Goal: Task Accomplishment & Management: Manage account settings

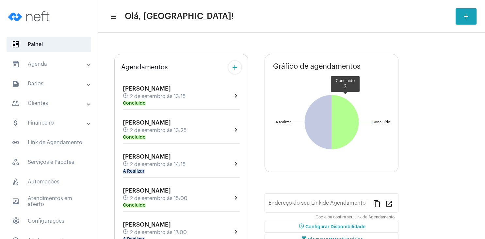
type input "[URL][DOMAIN_NAME][PERSON_NAME]"
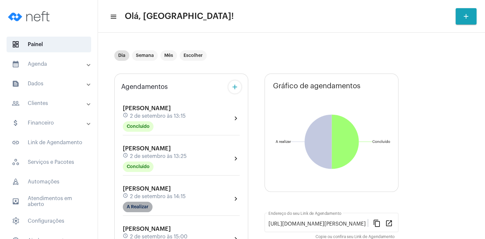
click at [150, 206] on mat-chip "A Realizar" at bounding box center [138, 206] width 30 height 10
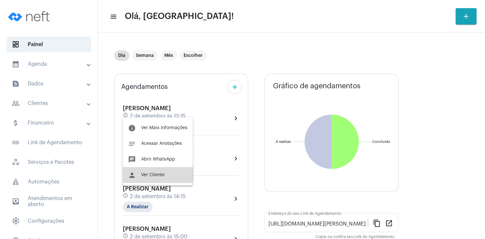
click at [159, 172] on button "person Ver Cliente" at bounding box center [158, 175] width 70 height 16
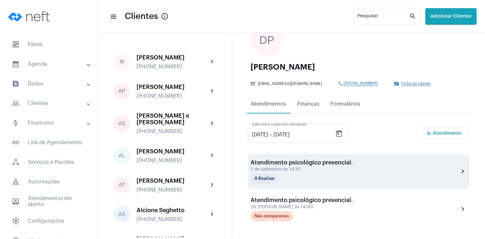
scroll to position [63, 0]
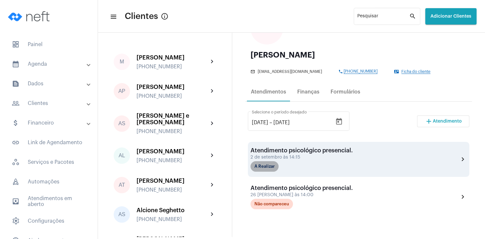
click at [269, 168] on mat-chip "A Realizar" at bounding box center [264, 166] width 28 height 10
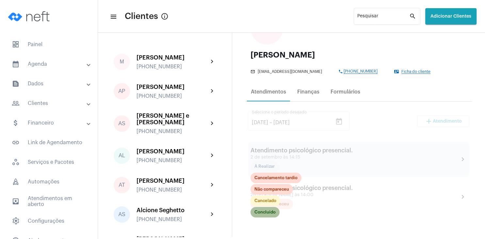
click at [267, 210] on mat-chip "Concluído" at bounding box center [264, 212] width 29 height 10
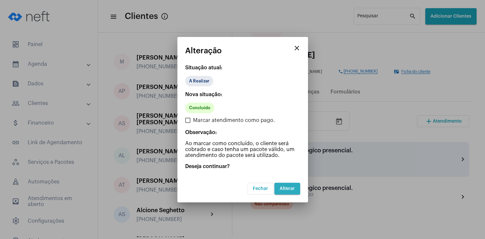
click at [284, 186] on span "Alterar" at bounding box center [287, 188] width 15 height 5
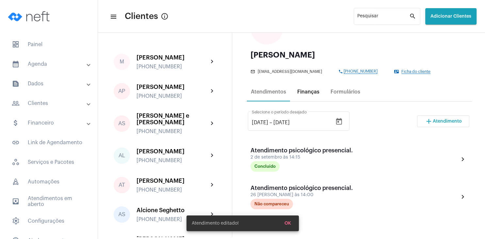
click at [312, 94] on div "Finanças" at bounding box center [308, 92] width 22 height 6
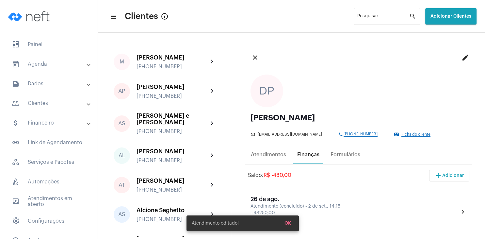
scroll to position [94, 0]
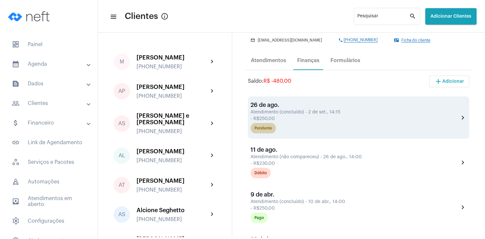
click at [268, 130] on div "Pendente" at bounding box center [263, 128] width 18 height 4
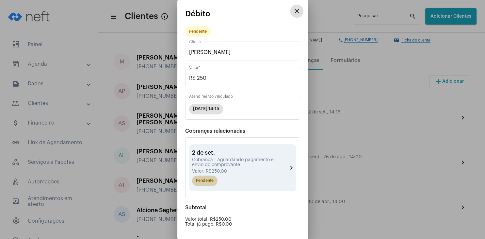
click at [214, 184] on mat-chip "Pendente" at bounding box center [204, 180] width 25 height 10
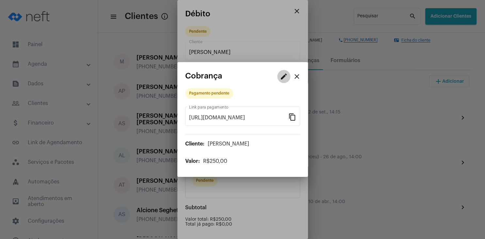
click at [283, 76] on mat-icon "edit" at bounding box center [284, 76] width 8 height 8
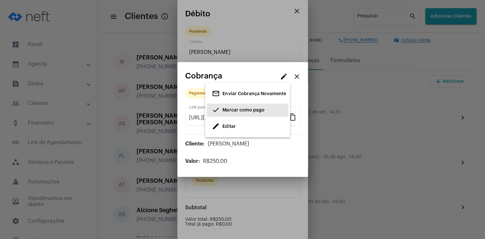
click at [239, 111] on span "Marcar como pago" at bounding box center [243, 110] width 42 height 5
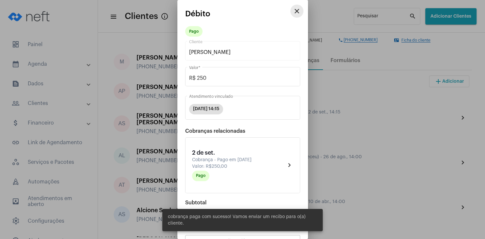
click at [296, 12] on mat-icon "close" at bounding box center [297, 11] width 8 height 8
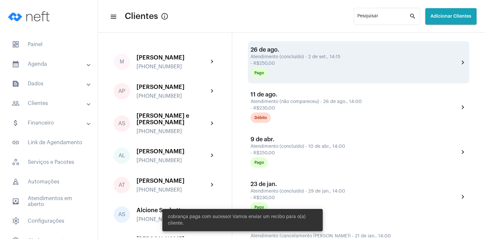
scroll to position [157, 0]
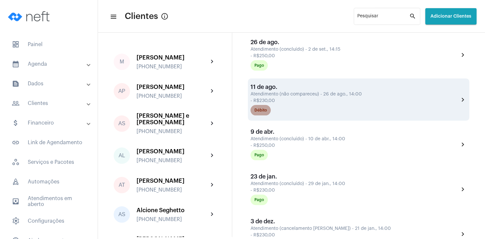
click at [257, 112] on div "Débito" at bounding box center [260, 110] width 12 height 4
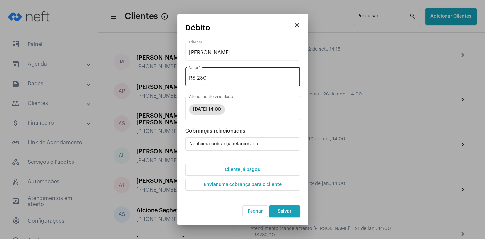
drag, startPoint x: 223, startPoint y: 75, endPoint x: 225, endPoint y: 82, distance: 7.4
click at [224, 81] on div "R$ 230 Valor *" at bounding box center [242, 76] width 107 height 21
type input "R$ 0"
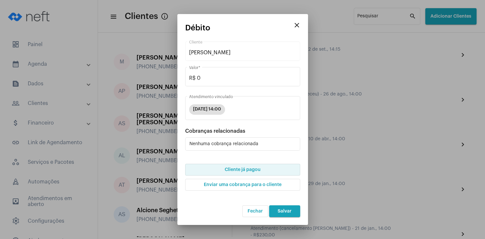
click at [243, 168] on span "Cliente já pagou" at bounding box center [243, 169] width 36 height 5
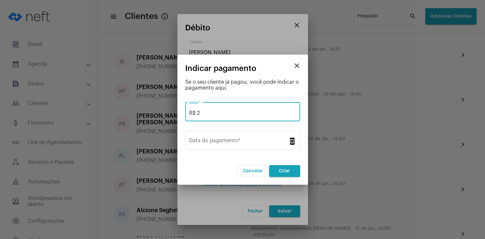
click at [217, 116] on input "R$ 2" at bounding box center [242, 113] width 107 height 6
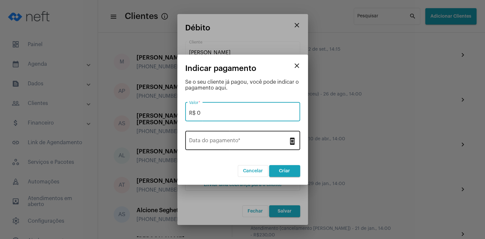
type input "R$ 0"
click at [229, 140] on input "Data do pagamento *" at bounding box center [238, 142] width 99 height 6
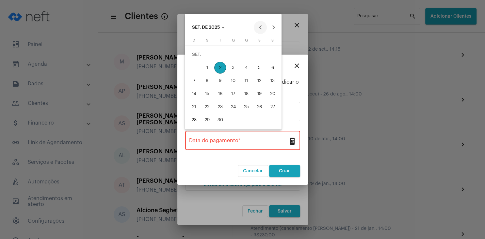
click at [259, 25] on button "Previous month" at bounding box center [260, 27] width 13 height 13
click at [219, 110] on div "26" at bounding box center [220, 107] width 12 height 12
type input "[DATE]"
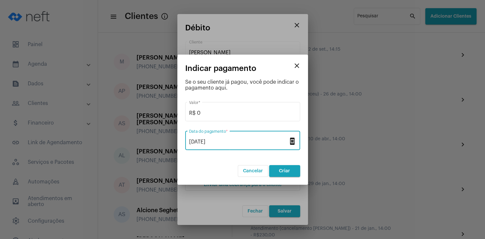
click at [288, 168] on button "Criar" at bounding box center [284, 171] width 31 height 12
click at [295, 70] on mat-icon "close" at bounding box center [297, 66] width 8 height 8
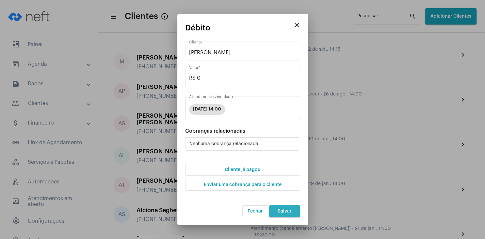
click at [282, 214] on button "Salvar" at bounding box center [284, 211] width 31 height 12
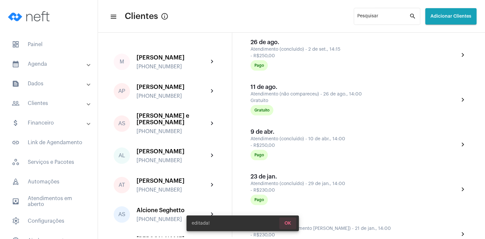
click at [290, 221] on span "OK" at bounding box center [287, 223] width 7 height 5
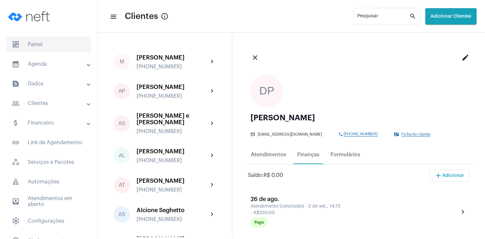
click at [39, 45] on span "dashboard Painel" at bounding box center [49, 45] width 85 height 16
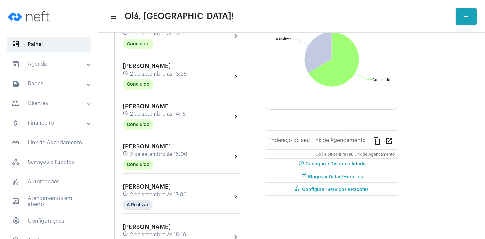
type input "[URL][DOMAIN_NAME][PERSON_NAME]"
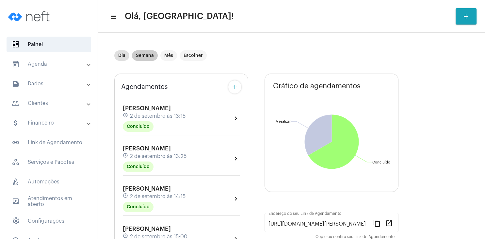
click at [140, 53] on mat-chip "Semana" at bounding box center [145, 55] width 26 height 10
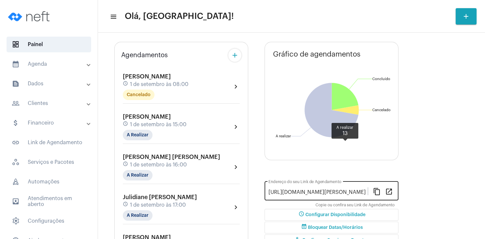
scroll to position [63, 0]
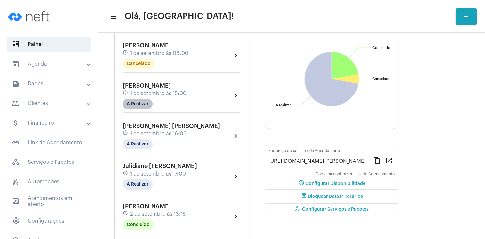
click at [144, 105] on mat-chip "A Realizar" at bounding box center [138, 104] width 30 height 10
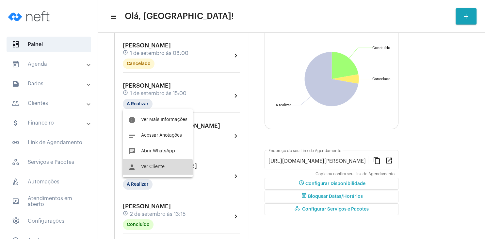
click at [153, 172] on button "person Ver Cliente" at bounding box center [158, 167] width 70 height 16
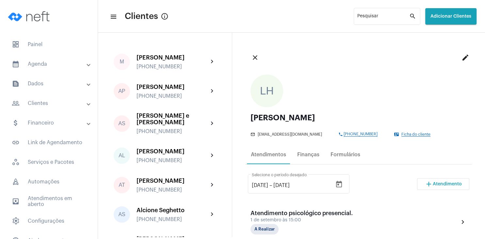
scroll to position [31, 0]
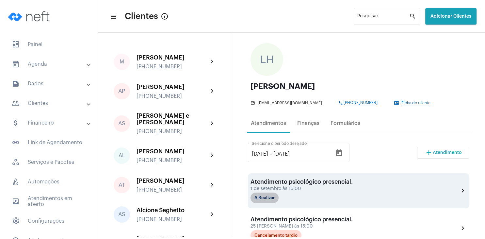
click at [270, 196] on mat-chip "A Realizar" at bounding box center [264, 197] width 28 height 10
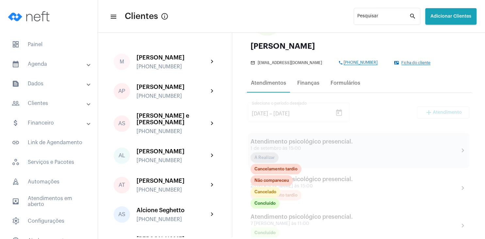
scroll to position [94, 0]
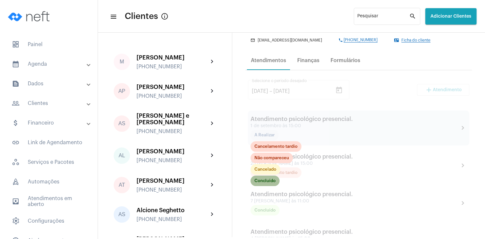
click at [268, 183] on mat-chip "Concluído" at bounding box center [264, 180] width 29 height 10
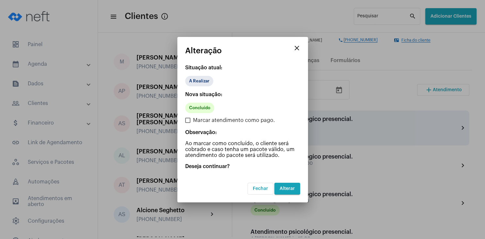
click at [287, 188] on span "Alterar" at bounding box center [287, 188] width 15 height 5
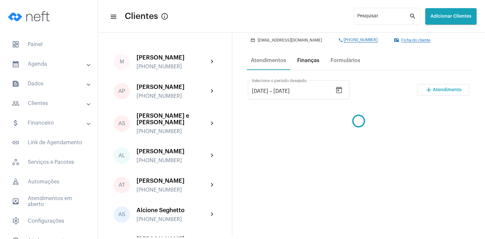
click at [309, 63] on div "Finanças" at bounding box center [308, 60] width 22 height 6
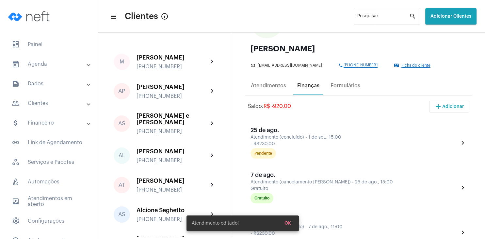
scroll to position [94, 0]
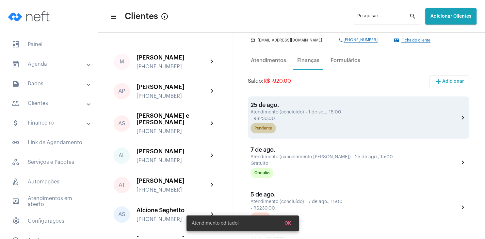
click at [264, 131] on mat-chip "Pendente" at bounding box center [262, 128] width 25 height 10
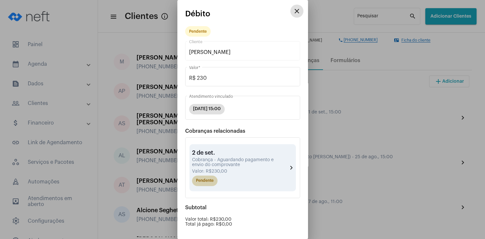
click at [211, 181] on mat-chip "Pendente" at bounding box center [204, 180] width 25 height 10
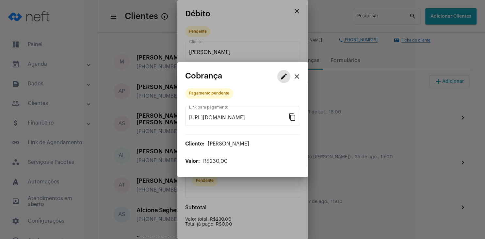
click at [283, 78] on mat-icon "edit" at bounding box center [284, 76] width 8 height 8
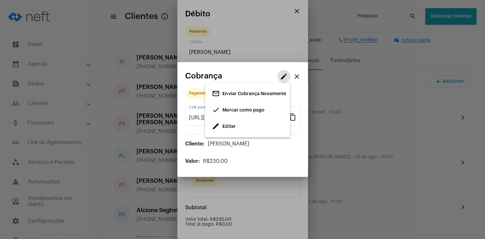
click at [240, 110] on span "Marcar como pago" at bounding box center [243, 110] width 42 height 5
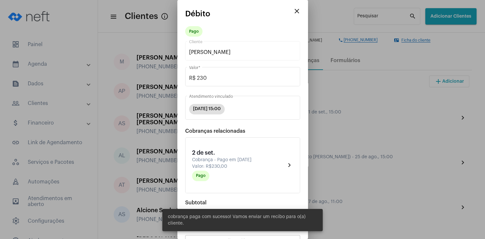
click at [296, 12] on mat-icon "close" at bounding box center [297, 11] width 8 height 8
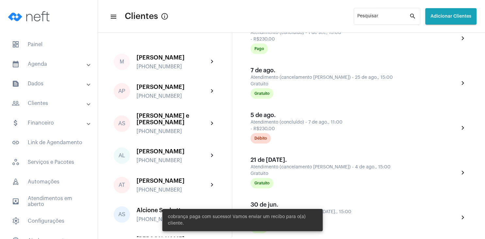
scroll to position [188, 0]
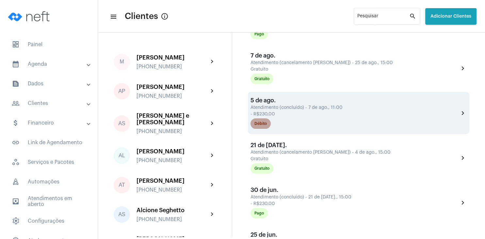
click at [265, 127] on mat-chip "Débito" at bounding box center [260, 123] width 20 height 10
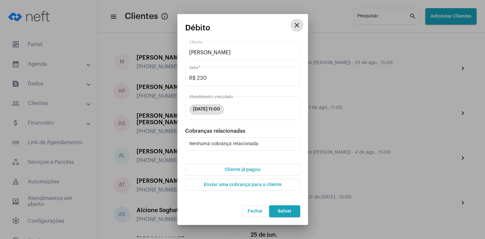
click at [245, 167] on button "Cliente já pagou" at bounding box center [242, 170] width 115 height 12
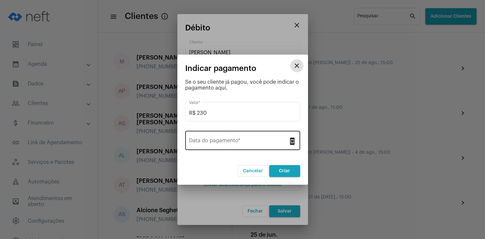
click at [228, 141] on input "Data do pagamento *" at bounding box center [238, 142] width 99 height 6
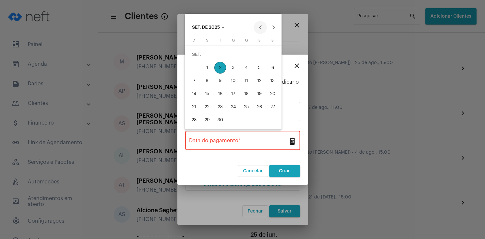
click at [257, 25] on button "Previous month" at bounding box center [260, 27] width 13 height 13
click at [258, 69] on div "8" at bounding box center [259, 68] width 12 height 12
type input "[DATE]"
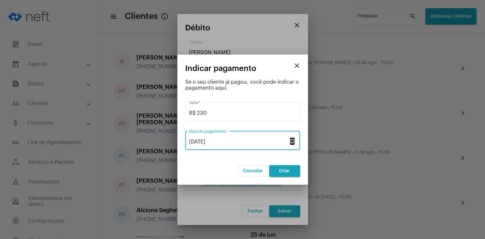
click at [287, 168] on button "Criar" at bounding box center [284, 171] width 31 height 12
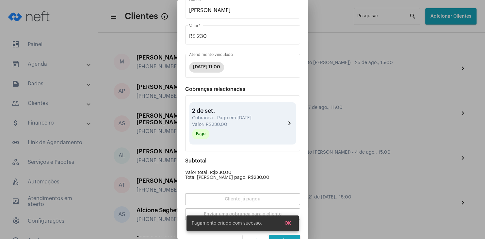
scroll to position [57, 0]
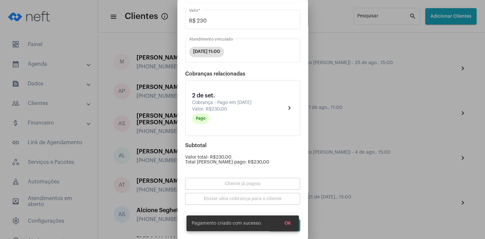
click at [287, 221] on span "OK" at bounding box center [287, 223] width 7 height 5
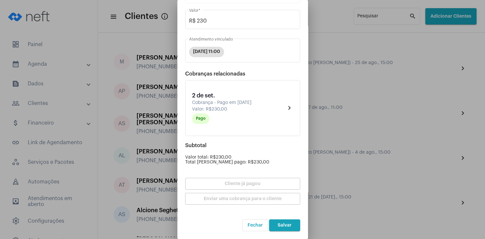
click at [283, 225] on span "Salvar" at bounding box center [285, 225] width 14 height 5
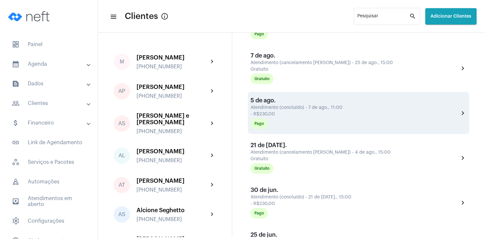
scroll to position [31, 0]
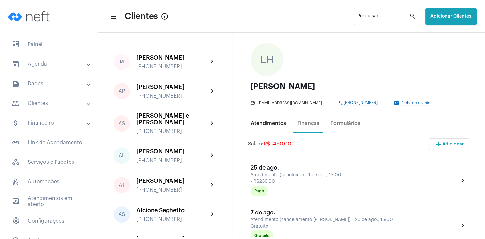
click at [271, 125] on div "Atendimentos" at bounding box center [268, 123] width 35 height 6
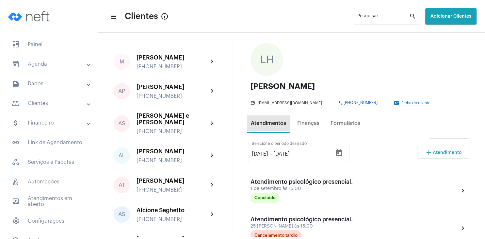
scroll to position [0, 0]
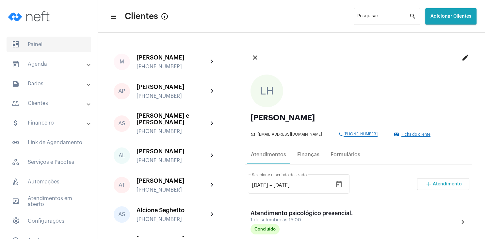
click at [29, 42] on span "dashboard Painel" at bounding box center [49, 45] width 85 height 16
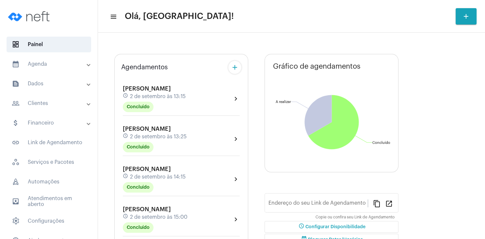
type input "[URL][DOMAIN_NAME][PERSON_NAME]"
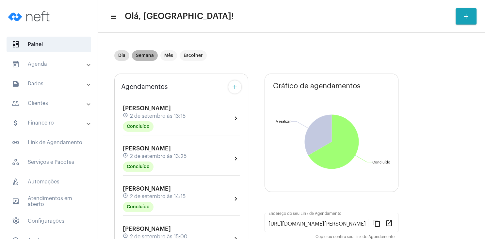
click at [145, 59] on mat-chip "Semana" at bounding box center [145, 55] width 26 height 10
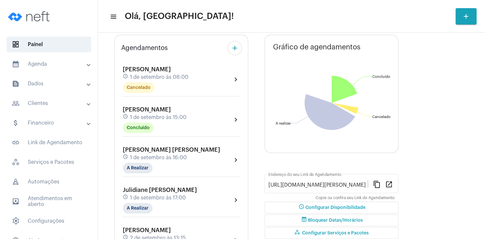
scroll to position [63, 0]
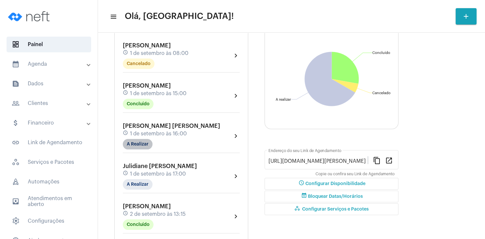
click at [145, 143] on mat-chip "A Realizar" at bounding box center [138, 144] width 30 height 10
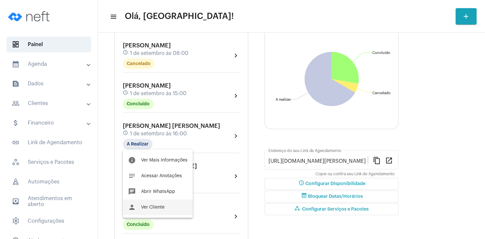
click at [160, 206] on span "Ver Cliente" at bounding box center [153, 207] width 24 height 5
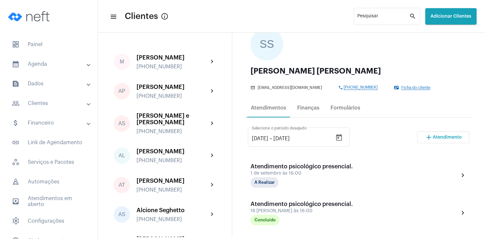
scroll to position [125, 0]
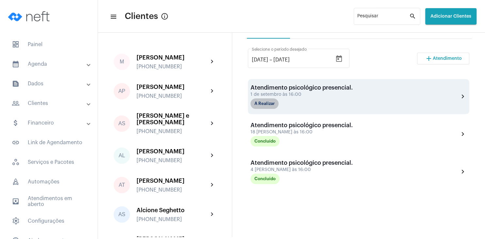
click at [268, 104] on mat-chip "A Realizar" at bounding box center [264, 103] width 28 height 10
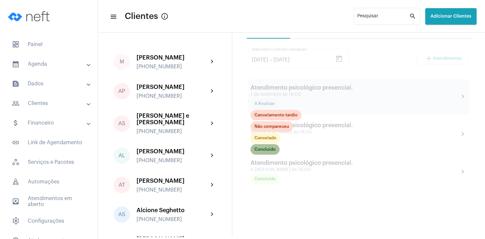
click at [269, 148] on mat-chip "Concluído" at bounding box center [264, 149] width 29 height 10
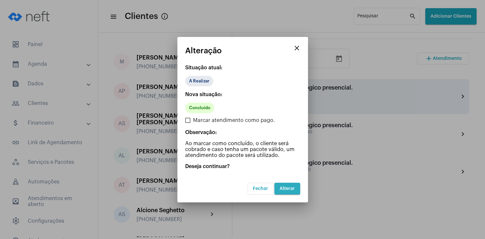
click at [282, 189] on span "Alterar" at bounding box center [287, 188] width 15 height 5
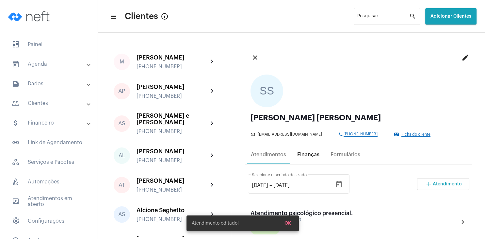
click at [305, 149] on div "Finanças" at bounding box center [308, 155] width 30 height 16
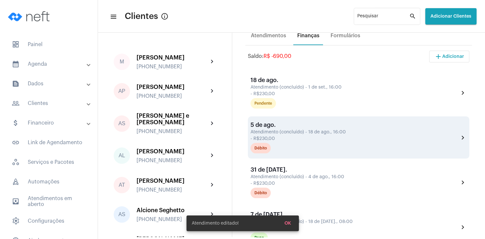
scroll to position [157, 0]
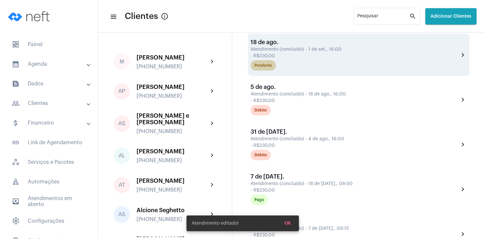
click at [262, 67] on div "Pendente" at bounding box center [263, 65] width 18 height 4
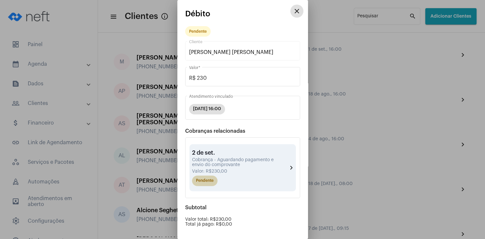
click at [208, 183] on mat-chip "Pendente" at bounding box center [204, 180] width 25 height 10
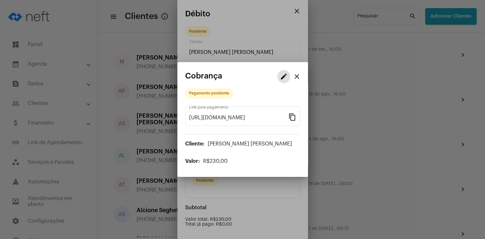
click at [283, 76] on mat-icon "edit" at bounding box center [284, 76] width 8 height 8
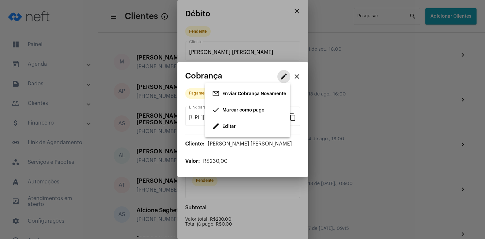
click at [235, 110] on span "Marcar como pago" at bounding box center [243, 110] width 42 height 5
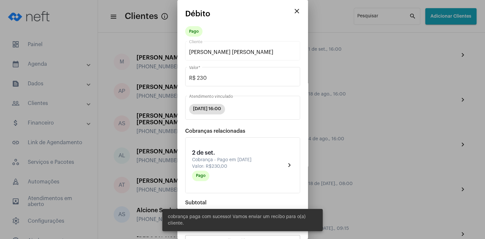
click at [296, 11] on mat-icon "close" at bounding box center [297, 11] width 8 height 8
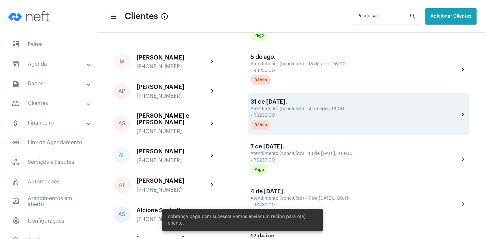
scroll to position [219, 0]
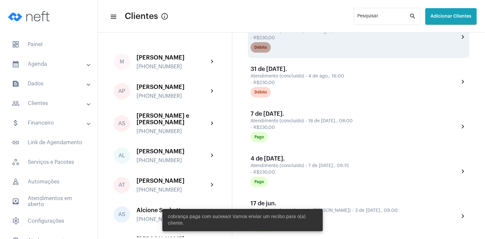
click at [267, 47] on mat-chip "Débito" at bounding box center [260, 47] width 20 height 10
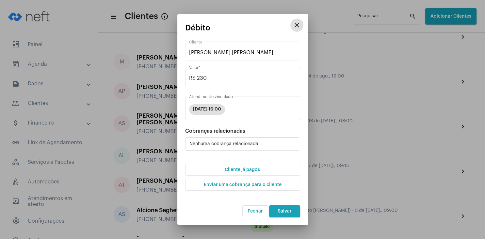
click at [242, 168] on span "Cliente já pagou" at bounding box center [243, 169] width 36 height 5
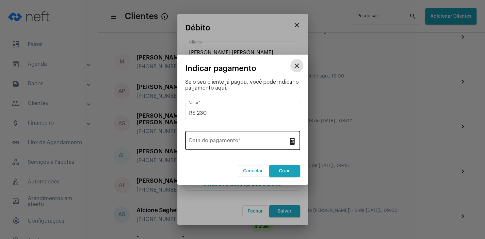
click at [229, 144] on input "Data do pagamento *" at bounding box center [238, 142] width 99 height 6
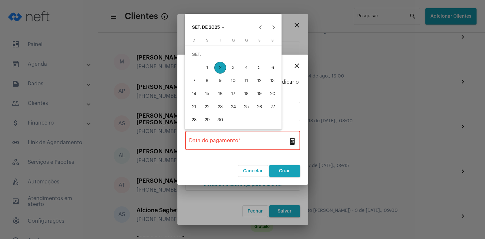
click at [218, 66] on div "2" at bounding box center [220, 68] width 12 height 12
type input "[DATE]"
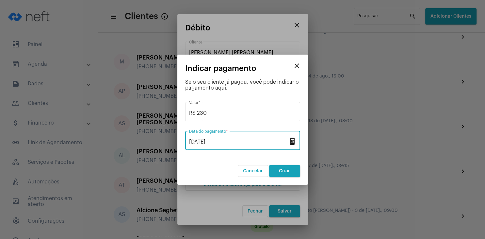
click at [280, 170] on span "Criar" at bounding box center [284, 170] width 11 height 5
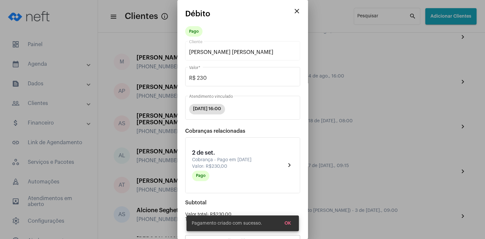
drag, startPoint x: 289, startPoint y: 219, endPoint x: 288, endPoint y: 214, distance: 4.8
click at [289, 220] on button "OK" at bounding box center [287, 223] width 17 height 12
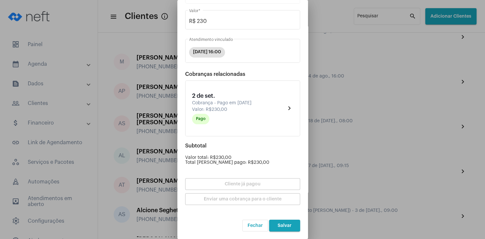
scroll to position [57, 0]
click at [286, 228] on button "Salvar" at bounding box center [284, 225] width 31 height 12
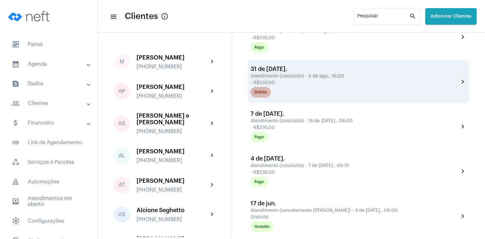
click at [257, 94] on div "Débito" at bounding box center [260, 92] width 12 height 4
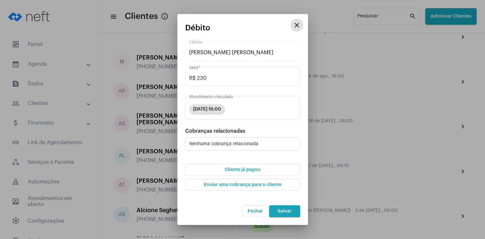
click at [259, 170] on span "Cliente já pagou" at bounding box center [243, 169] width 36 height 5
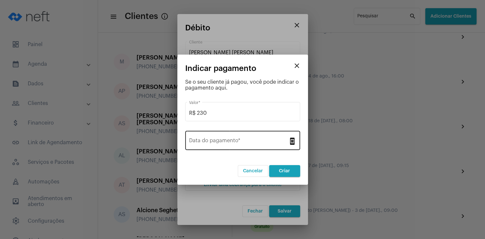
click at [245, 138] on div "Data do pagamento *" at bounding box center [238, 139] width 99 height 21
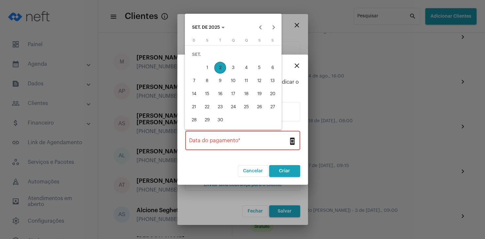
click at [220, 67] on div "2" at bounding box center [220, 68] width 12 height 12
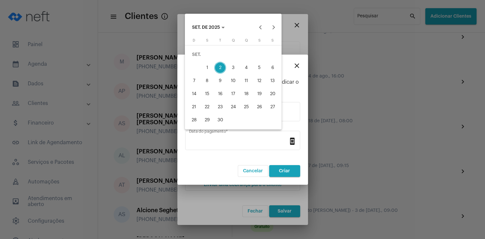
type input "[DATE]"
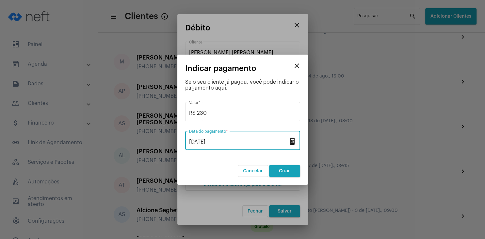
click at [288, 170] on span "Criar" at bounding box center [284, 170] width 11 height 5
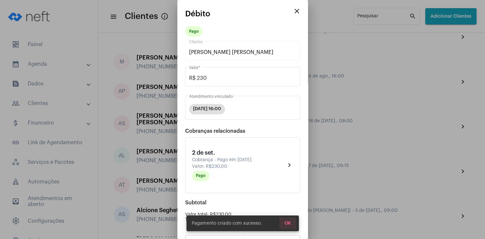
click at [290, 223] on span "OK" at bounding box center [287, 223] width 7 height 5
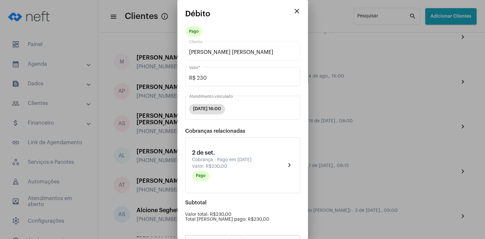
scroll to position [57, 0]
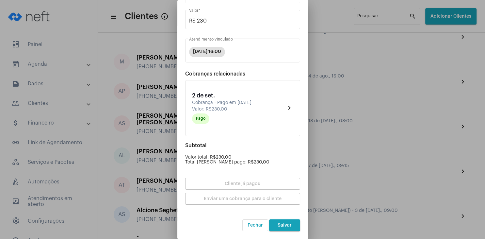
click at [290, 228] on button "Salvar" at bounding box center [284, 225] width 31 height 12
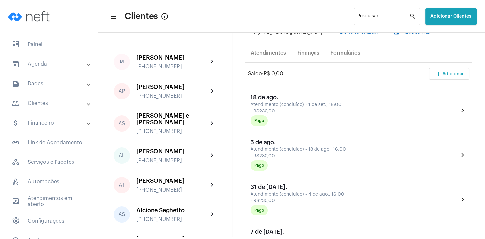
scroll to position [94, 0]
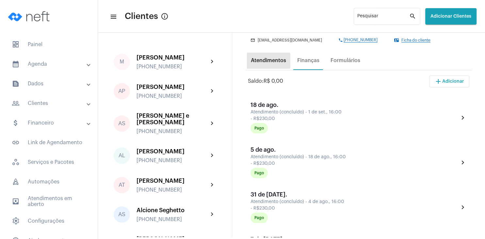
click at [267, 61] on div "Atendimentos" at bounding box center [268, 60] width 35 height 6
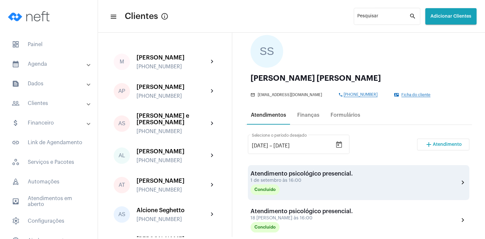
scroll to position [63, 0]
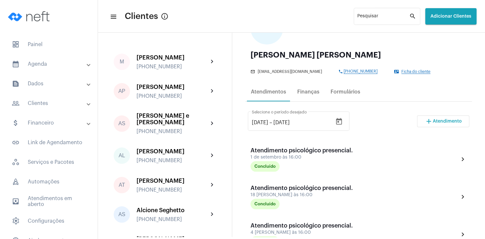
click at [434, 120] on span "Atendimento" at bounding box center [447, 121] width 29 height 5
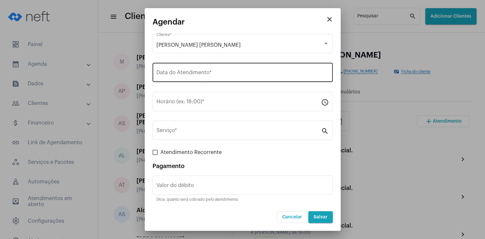
click at [165, 74] on input "Data do Atendimento *" at bounding box center [242, 74] width 172 height 6
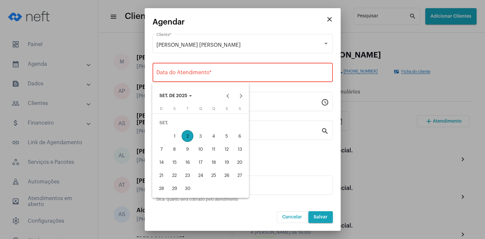
click at [175, 160] on div "15" at bounding box center [174, 162] width 12 height 12
type input "[DATE]"
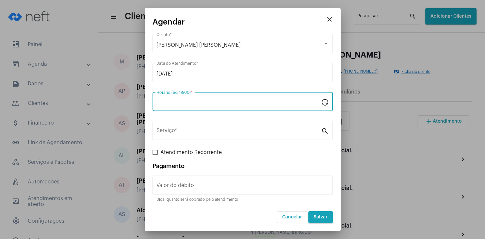
click at [176, 104] on input "Horário (ex: 18:00) *" at bounding box center [238, 103] width 165 height 6
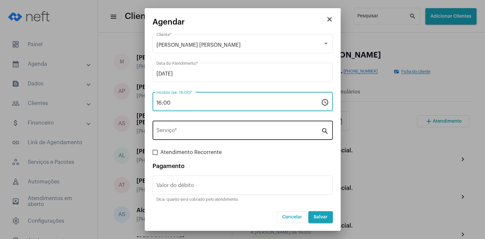
type input "16:00"
click at [173, 127] on div "Serviço *" at bounding box center [238, 129] width 165 height 21
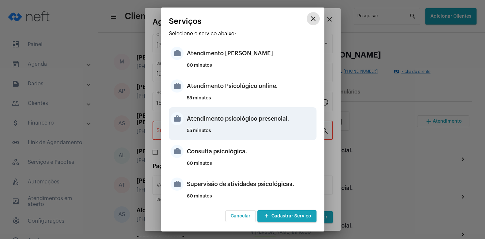
click at [272, 119] on div "Atendimento psicológico presencial." at bounding box center [251, 119] width 128 height 20
type input "Atendimento psicológico presencial."
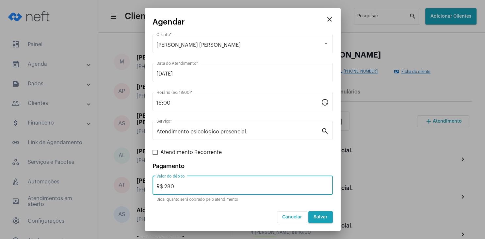
click at [196, 186] on input "R$ 280" at bounding box center [242, 187] width 172 height 6
type input "R$ 230"
click at [325, 215] on span "Salvar" at bounding box center [320, 217] width 14 height 5
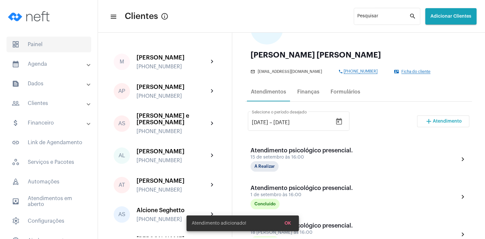
click at [46, 41] on span "dashboard Painel" at bounding box center [49, 45] width 85 height 16
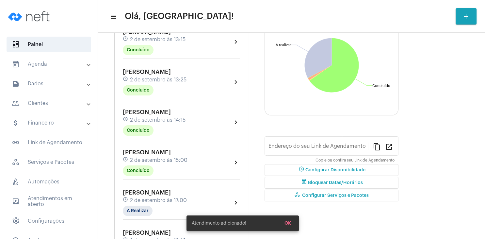
type input "[URL][DOMAIN_NAME][PERSON_NAME]"
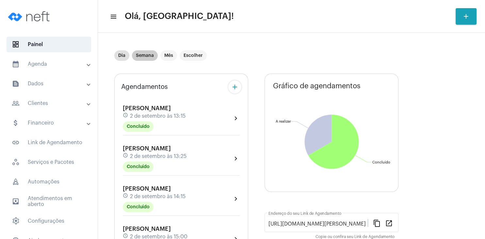
click at [148, 56] on mat-chip "Semana" at bounding box center [145, 55] width 26 height 10
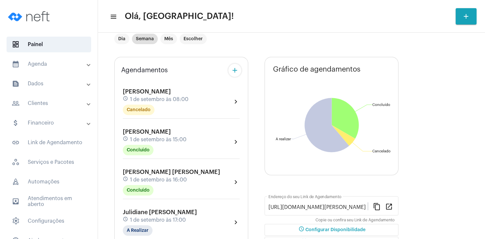
scroll to position [31, 0]
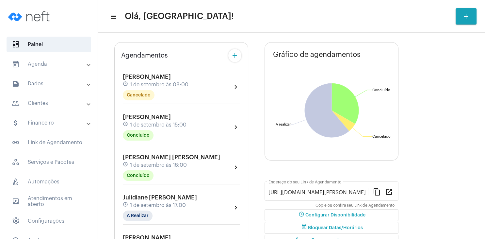
click at [152, 119] on span "[PERSON_NAME]" at bounding box center [147, 117] width 48 height 6
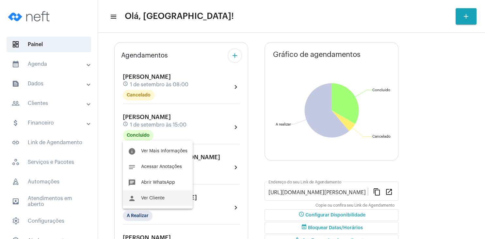
click at [157, 198] on span "Ver Cliente" at bounding box center [153, 198] width 24 height 5
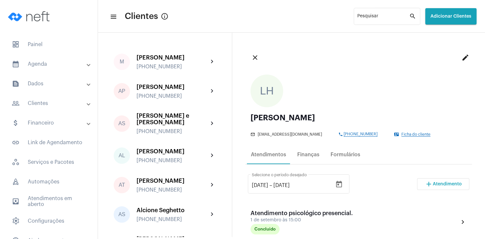
click at [434, 186] on span "Atendimento" at bounding box center [447, 184] width 29 height 5
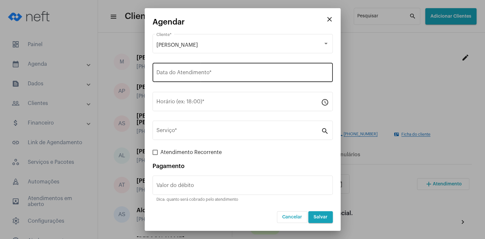
click at [179, 72] on input "Data do Atendimento *" at bounding box center [242, 74] width 172 height 6
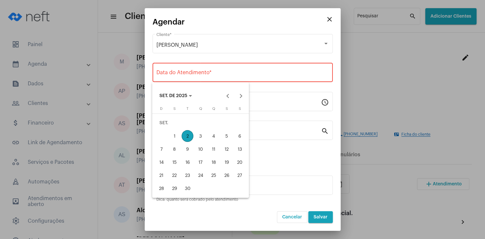
click at [176, 162] on div "15" at bounding box center [174, 162] width 12 height 12
type input "[DATE]"
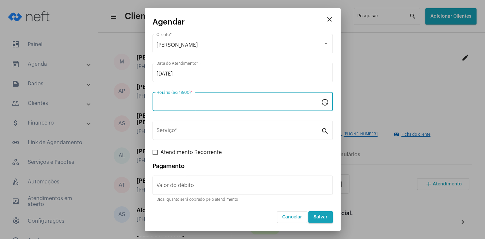
click at [178, 103] on input "Horário (ex: 18:00) *" at bounding box center [238, 103] width 165 height 6
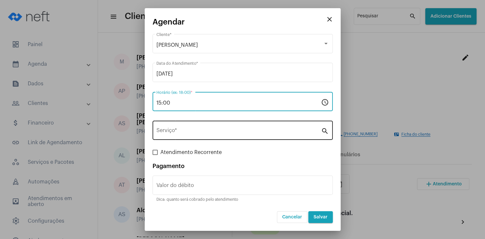
type input "15:00"
click at [177, 129] on input "Serviço *" at bounding box center [238, 132] width 165 height 6
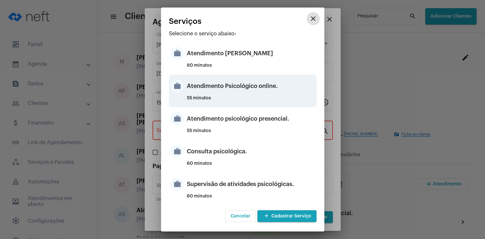
click at [274, 87] on div "Atendimento Psicológico online." at bounding box center [251, 86] width 128 height 20
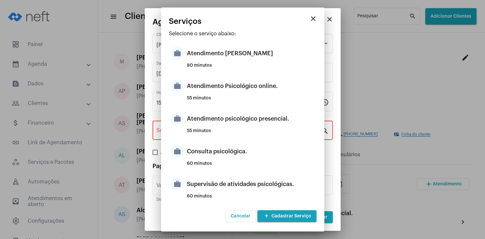
type input "Atendimento Psicológico online."
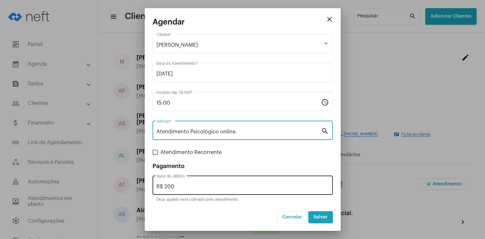
click at [183, 187] on input "R$ 200" at bounding box center [242, 187] width 172 height 6
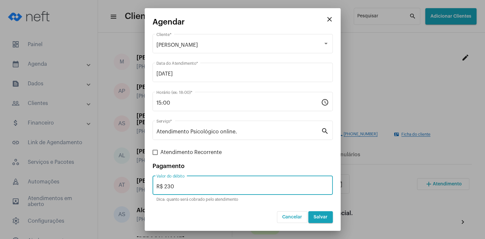
type input "R$ 230"
click at [317, 215] on span "Salvar" at bounding box center [320, 217] width 14 height 5
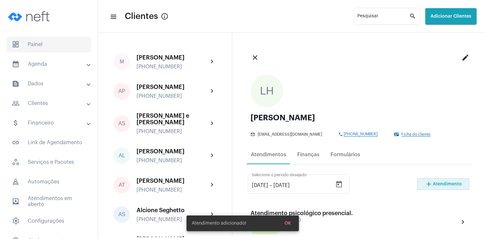
click at [49, 43] on span "dashboard Painel" at bounding box center [49, 45] width 85 height 16
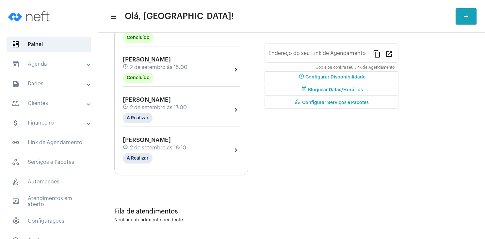
type input "[URL][DOMAIN_NAME][PERSON_NAME]"
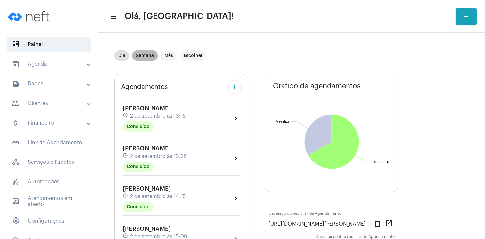
click at [147, 52] on mat-chip "Semana" at bounding box center [145, 55] width 26 height 10
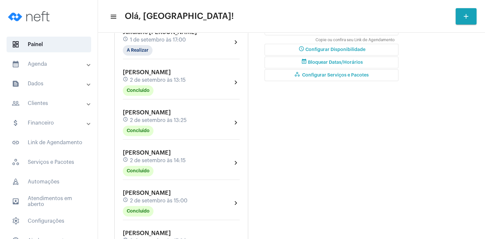
scroll to position [157, 0]
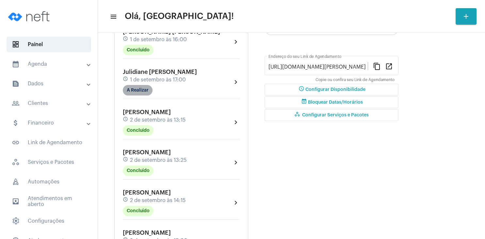
click at [146, 90] on mat-chip "A Realizar" at bounding box center [138, 90] width 30 height 10
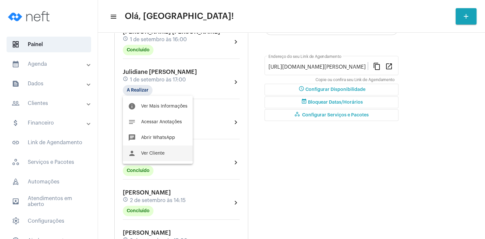
click at [163, 153] on span "Ver Cliente" at bounding box center [153, 153] width 24 height 5
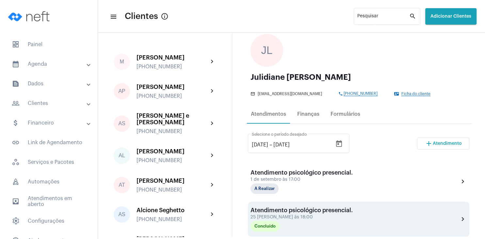
scroll to position [63, 0]
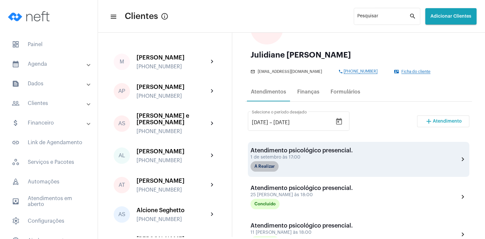
click at [269, 168] on mat-chip "A Realizar" at bounding box center [264, 166] width 28 height 10
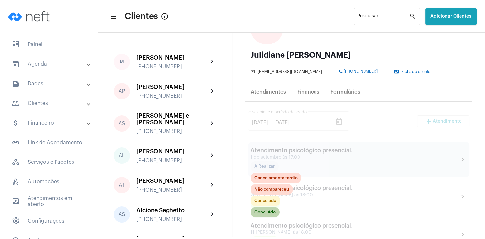
click at [269, 215] on mat-chip "Concluído" at bounding box center [264, 212] width 29 height 10
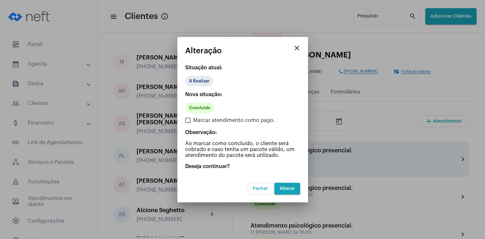
click at [290, 189] on span "Alterar" at bounding box center [287, 188] width 15 height 5
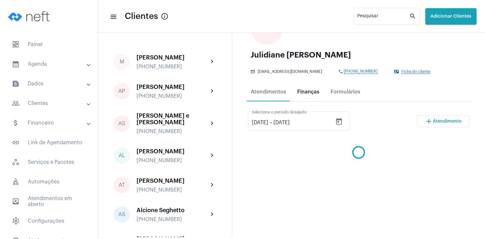
click at [313, 92] on div "Finanças" at bounding box center [308, 92] width 22 height 6
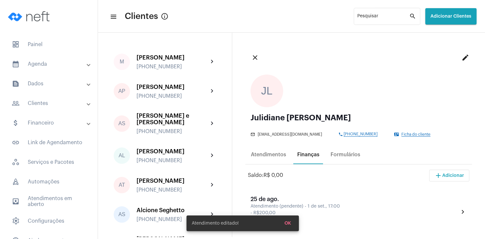
scroll to position [94, 0]
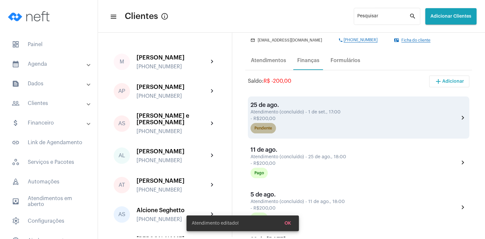
click at [263, 130] on div "Pendente" at bounding box center [263, 128] width 18 height 4
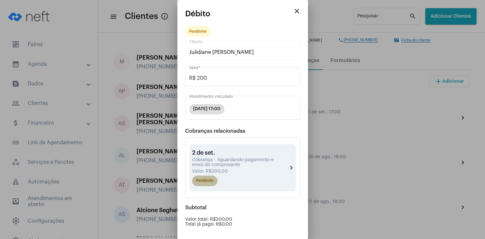
click at [211, 182] on mat-chip "Pendente" at bounding box center [204, 180] width 25 height 10
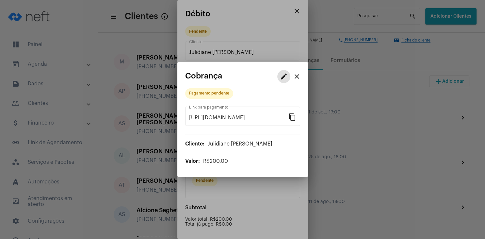
click at [285, 77] on mat-icon "edit" at bounding box center [284, 76] width 8 height 8
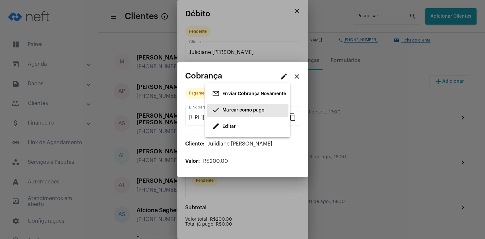
click at [226, 112] on span "Marcar como pago" at bounding box center [243, 110] width 42 height 5
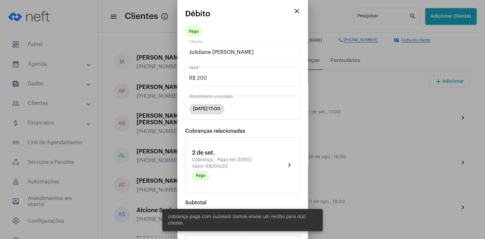
click at [297, 8] on mat-icon "close" at bounding box center [297, 11] width 8 height 8
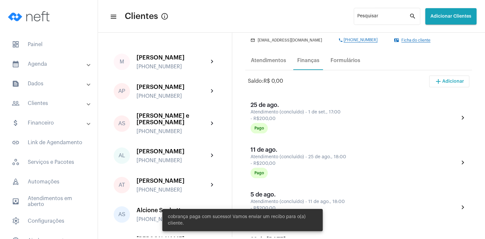
click at [451, 81] on span "add Adicionar" at bounding box center [449, 81] width 30 height 5
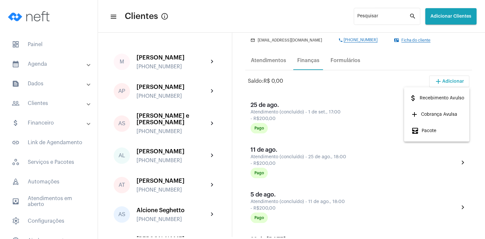
click at [256, 61] on div at bounding box center [242, 119] width 485 height 239
click at [262, 61] on div "Atendimentos" at bounding box center [268, 60] width 35 height 6
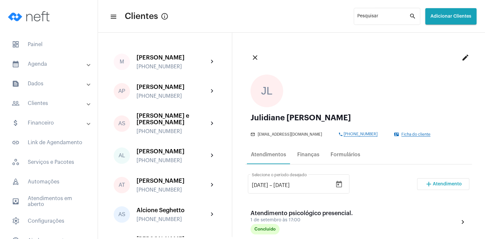
click at [442, 186] on button "add Atendimento" at bounding box center [443, 184] width 52 height 12
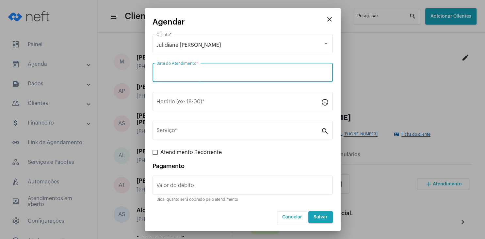
click at [169, 72] on input "Data do Atendimento *" at bounding box center [242, 74] width 172 height 6
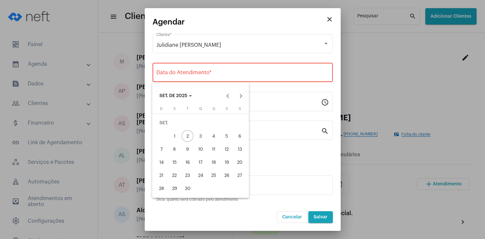
click at [179, 161] on div "15" at bounding box center [174, 162] width 12 height 12
type input "[DATE]"
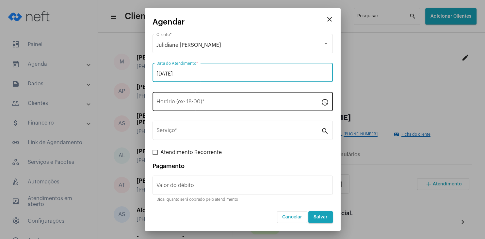
click at [169, 101] on input "Horário (ex: 18:00) *" at bounding box center [238, 103] width 165 height 6
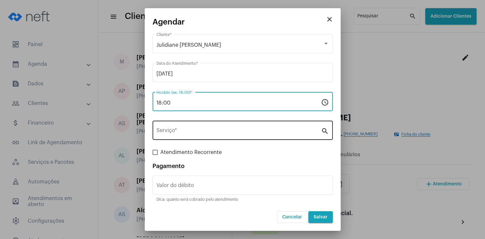
type input "18:00"
click at [172, 130] on input "Serviço *" at bounding box center [238, 132] width 165 height 6
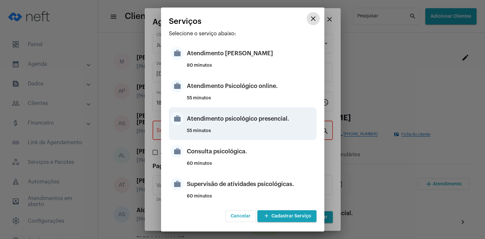
click at [256, 121] on div "Atendimento psicológico presencial." at bounding box center [251, 119] width 128 height 20
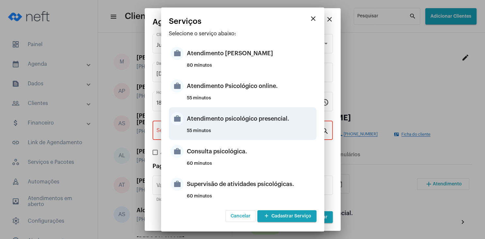
type input "Atendimento psicológico presencial."
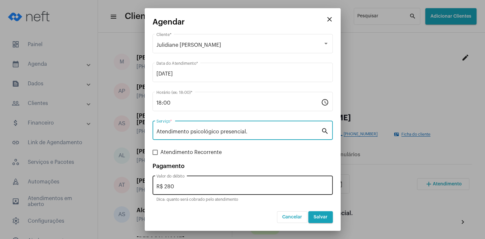
click at [193, 186] on input "R$ 280" at bounding box center [242, 187] width 172 height 6
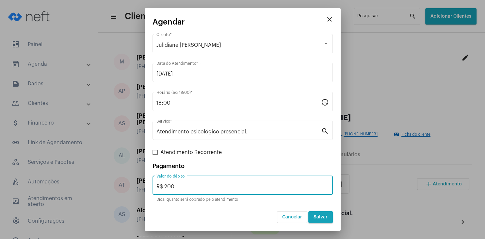
type input "R$ 200"
click at [320, 216] on span "Salvar" at bounding box center [320, 217] width 14 height 5
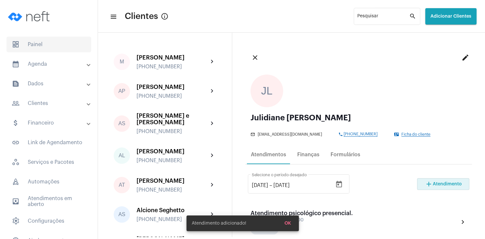
click at [44, 44] on span "dashboard Painel" at bounding box center [49, 45] width 85 height 16
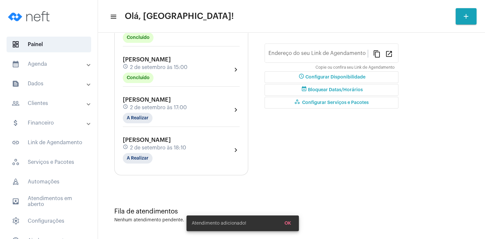
type input "[URL][DOMAIN_NAME][PERSON_NAME]"
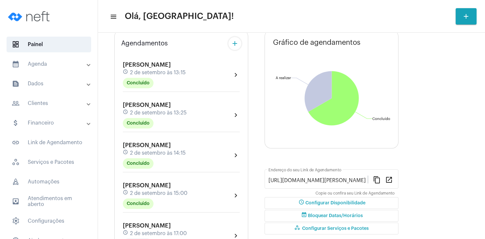
scroll to position [63, 0]
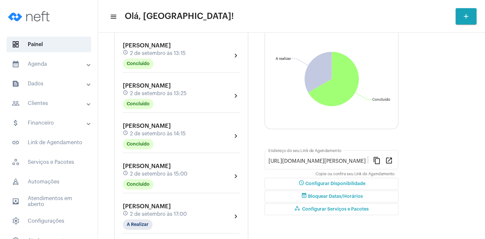
click at [166, 88] on span "[PERSON_NAME]" at bounding box center [147, 86] width 48 height 6
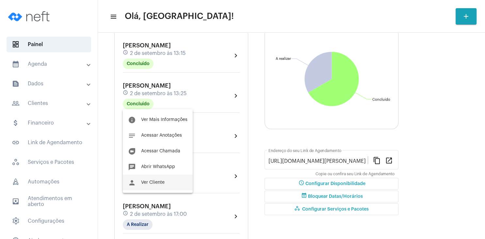
click at [155, 184] on span "Ver Cliente" at bounding box center [153, 182] width 24 height 5
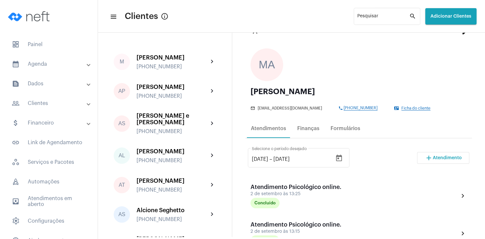
scroll to position [94, 0]
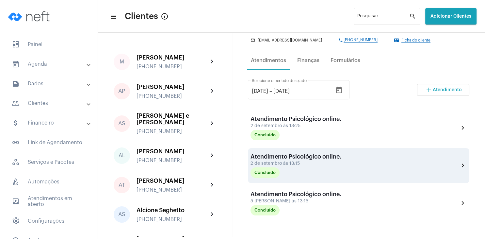
click at [307, 161] on div "2 de setembro às 13:15" at bounding box center [295, 163] width 91 height 5
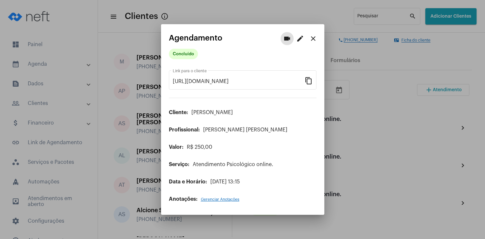
click at [297, 42] on mat-icon "edit" at bounding box center [300, 39] width 8 height 8
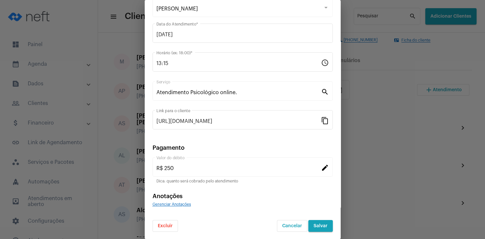
scroll to position [42, 0]
click at [169, 225] on span "Excluir" at bounding box center [165, 225] width 15 height 5
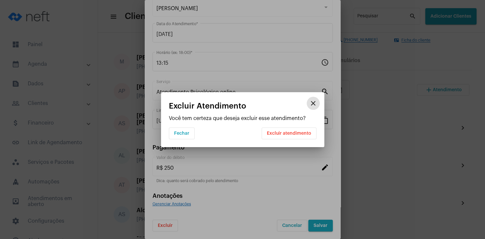
click at [289, 133] on span "Excluir atendimento" at bounding box center [289, 133] width 44 height 5
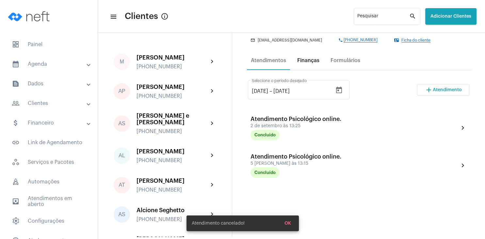
click at [305, 63] on div "Finanças" at bounding box center [308, 61] width 30 height 16
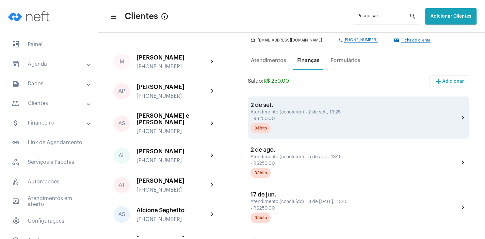
scroll to position [125, 0]
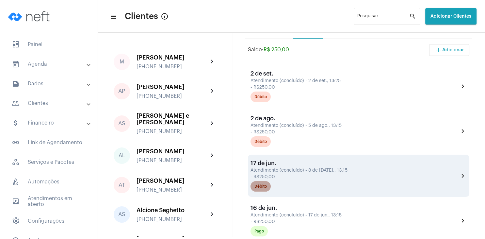
click at [262, 191] on mat-chip "Débito" at bounding box center [260, 186] width 20 height 10
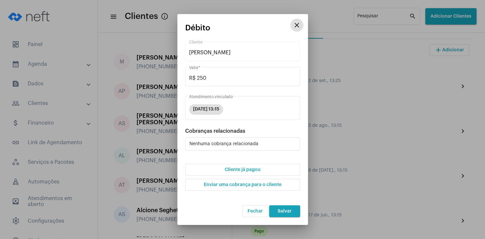
click at [245, 172] on button "Cliente já pagou" at bounding box center [242, 170] width 115 height 12
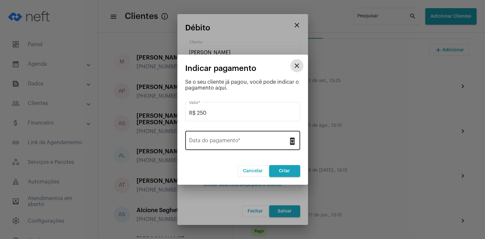
click at [240, 140] on input "Data do pagamento *" at bounding box center [238, 142] width 99 height 6
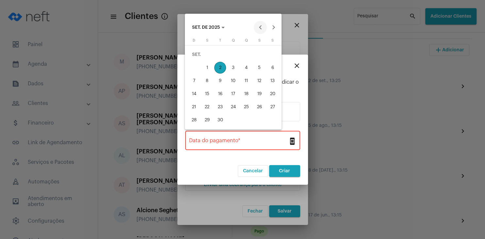
click at [258, 25] on button "Previous month" at bounding box center [260, 27] width 13 height 13
click at [263, 27] on button "Previous month" at bounding box center [260, 27] width 13 height 13
click at [225, 80] on div "8" at bounding box center [220, 81] width 12 height 12
type input "[DATE]"
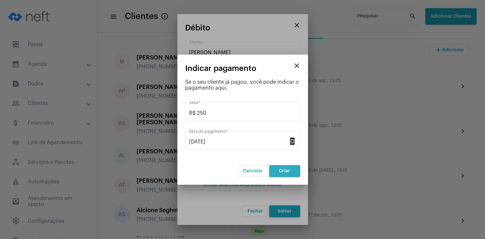
click at [280, 168] on button "Criar" at bounding box center [284, 171] width 31 height 12
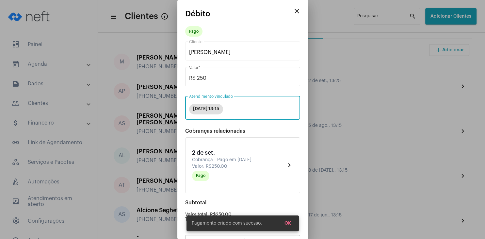
click at [297, 106] on div "[DATE] 13:15" at bounding box center [243, 109] width 110 height 13
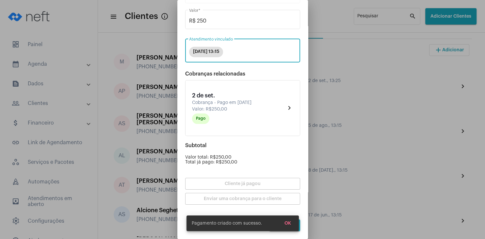
click at [288, 224] on button "OK" at bounding box center [287, 223] width 17 height 12
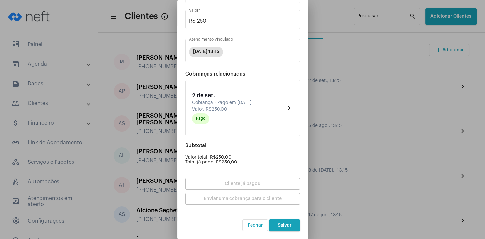
click at [288, 225] on span "Salvar" at bounding box center [285, 225] width 14 height 5
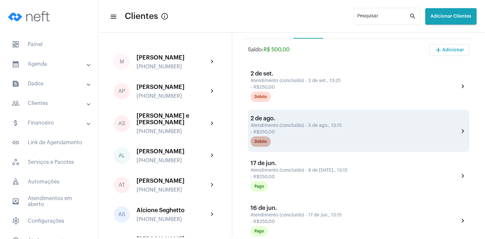
click at [266, 144] on div "Débito" at bounding box center [260, 141] width 12 height 4
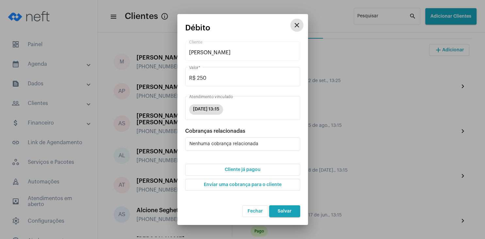
click at [244, 169] on span "Cliente já pagou" at bounding box center [243, 169] width 36 height 5
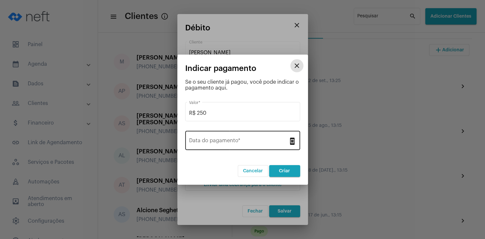
click at [238, 140] on input "Data do pagamento *" at bounding box center [238, 142] width 99 height 6
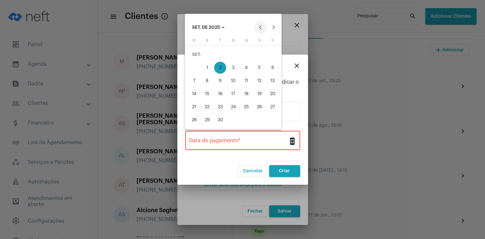
click at [261, 27] on button "Previous month" at bounding box center [260, 27] width 13 height 13
click at [221, 68] on div "5" at bounding box center [220, 68] width 12 height 12
type input "[DATE]"
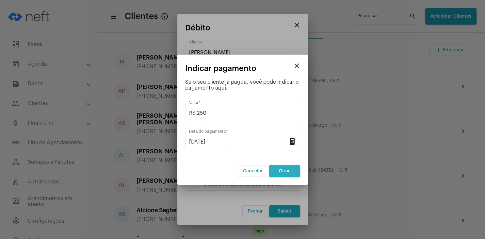
click at [280, 171] on span "Criar" at bounding box center [284, 170] width 11 height 5
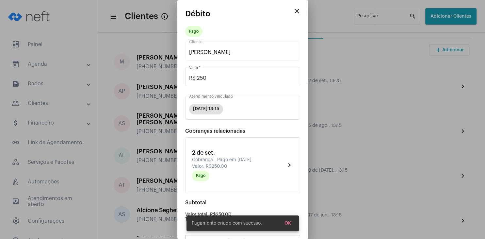
click at [287, 225] on span "OK" at bounding box center [287, 223] width 7 height 5
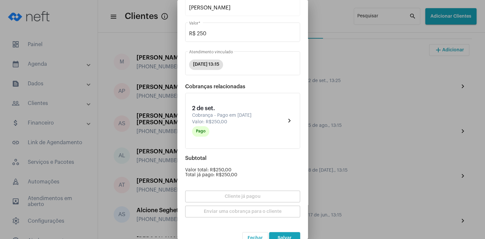
scroll to position [57, 0]
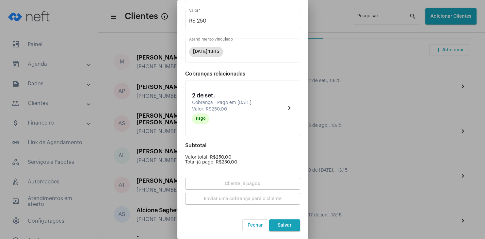
click at [287, 229] on button "Salvar" at bounding box center [284, 225] width 31 height 12
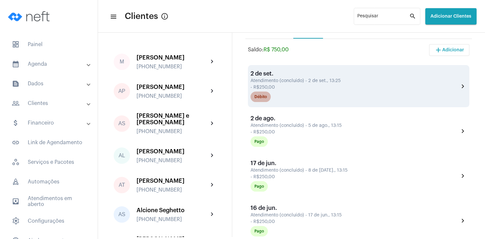
click at [264, 100] on mat-chip "Débito" at bounding box center [260, 96] width 20 height 10
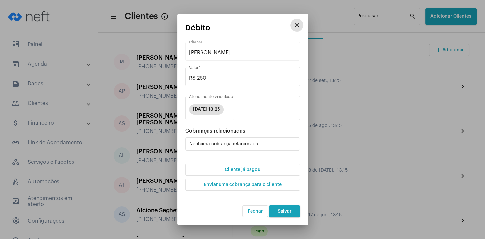
click at [245, 168] on span "Cliente já pagou" at bounding box center [243, 169] width 36 height 5
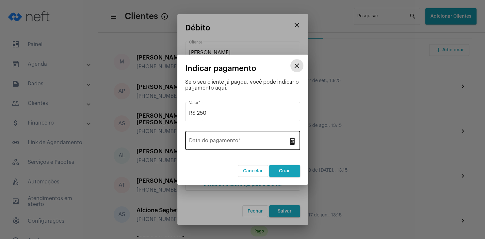
click at [230, 139] on input "Data do pagamento *" at bounding box center [238, 142] width 99 height 6
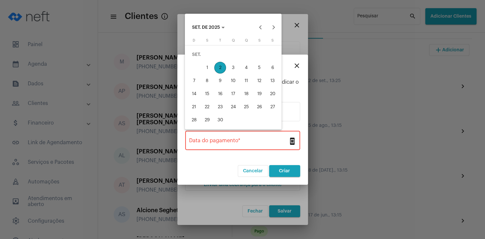
click at [223, 67] on div "2" at bounding box center [220, 68] width 12 height 12
type input "[DATE]"
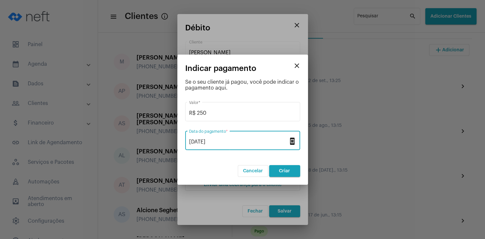
click at [290, 168] on button "Criar" at bounding box center [284, 171] width 31 height 12
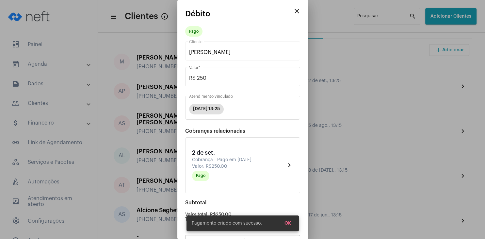
click at [290, 226] on button "OK" at bounding box center [287, 223] width 17 height 12
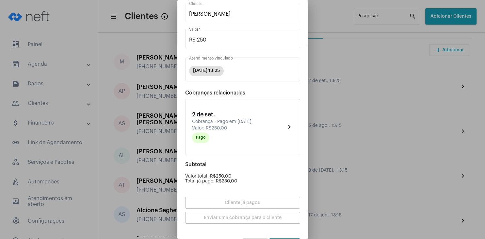
scroll to position [57, 0]
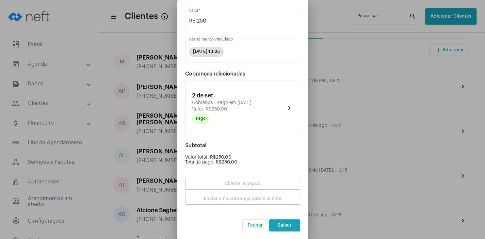
click at [290, 230] on button "Salvar" at bounding box center [284, 225] width 31 height 12
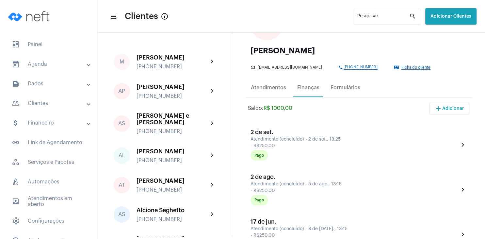
scroll to position [31, 0]
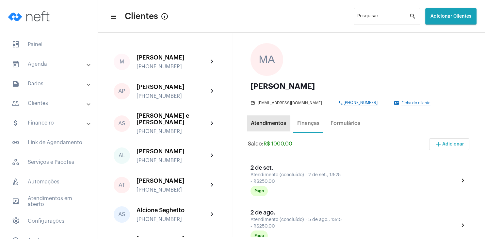
click at [268, 128] on div "Atendimentos" at bounding box center [268, 123] width 43 height 16
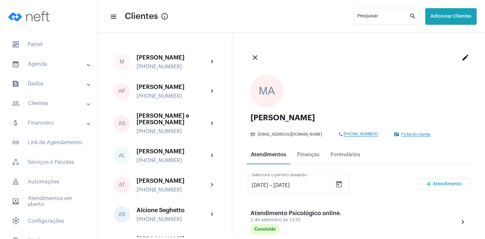
scroll to position [157, 0]
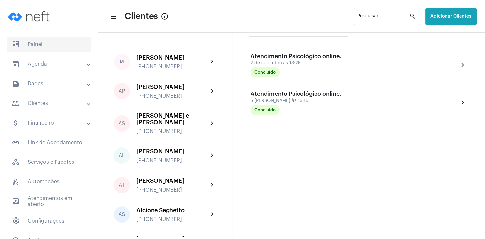
click at [42, 45] on span "dashboard Painel" at bounding box center [49, 45] width 85 height 16
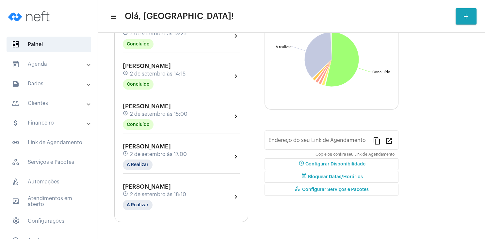
type input "[URL][DOMAIN_NAME][PERSON_NAME]"
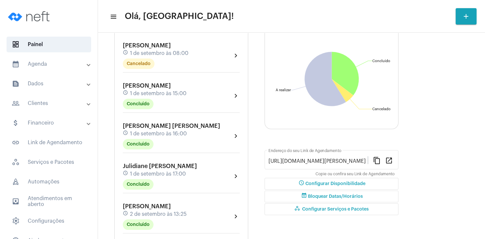
click at [163, 48] on span "[PERSON_NAME]" at bounding box center [147, 45] width 48 height 6
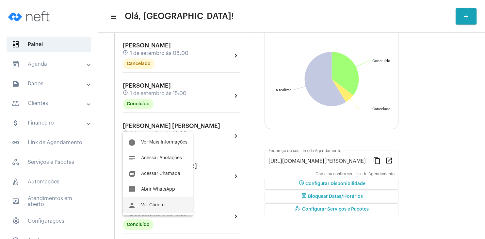
click at [165, 208] on button "person Ver Cliente" at bounding box center [158, 205] width 70 height 16
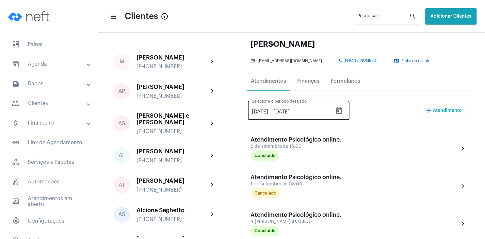
scroll to position [63, 0]
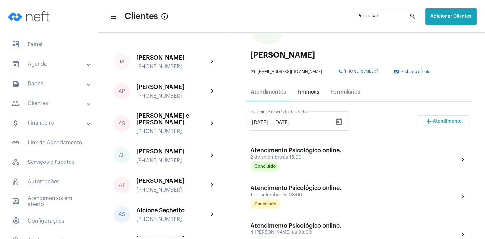
click at [310, 92] on div "Finanças" at bounding box center [308, 92] width 22 height 6
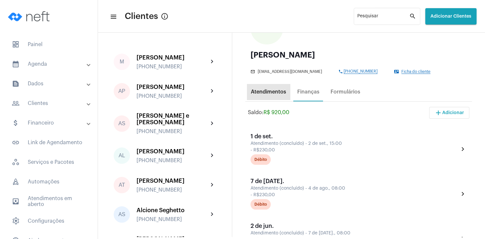
click at [270, 89] on div "Atendimentos" at bounding box center [268, 92] width 43 height 16
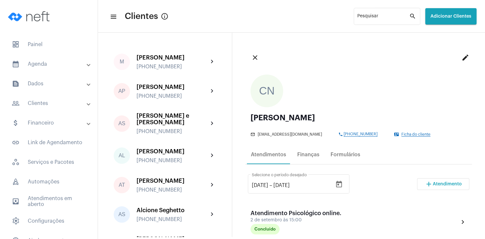
click at [444, 187] on button "add Atendimento" at bounding box center [443, 184] width 52 height 12
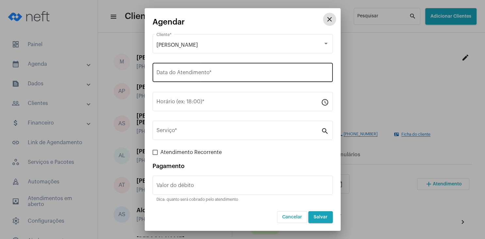
click at [161, 75] on input "Data do Atendimento *" at bounding box center [242, 74] width 172 height 6
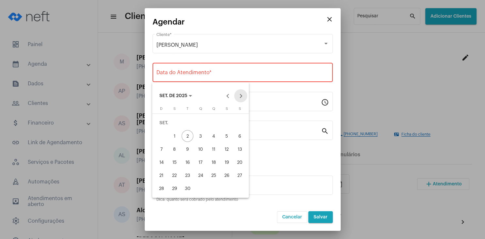
click at [240, 96] on button "Next month" at bounding box center [240, 95] width 13 height 13
click at [188, 135] on div "7" at bounding box center [188, 136] width 12 height 12
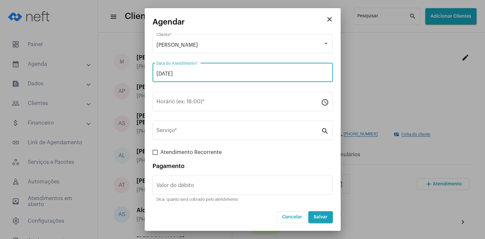
click at [185, 76] on input "[DATE]" at bounding box center [242, 74] width 172 height 6
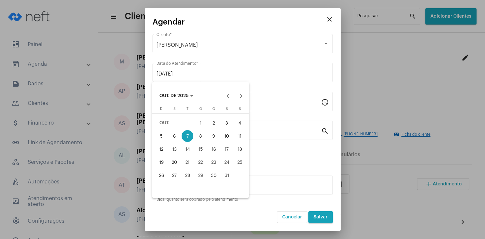
click at [173, 138] on div "6" at bounding box center [174, 136] width 12 height 12
type input "[DATE]"
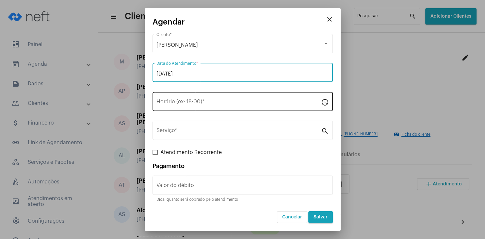
click at [171, 99] on div "Horário (ex: 18:00) *" at bounding box center [238, 100] width 165 height 21
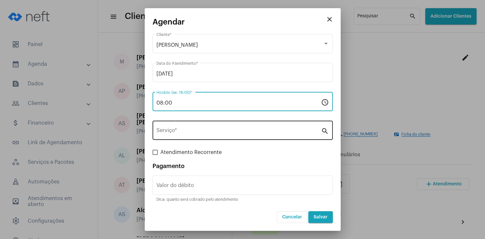
type input "08:00"
click at [172, 126] on div "Serviço *" at bounding box center [238, 129] width 165 height 21
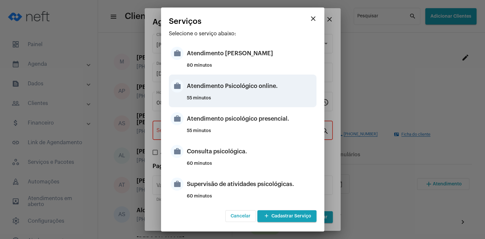
click at [275, 86] on div "Atendimento Psicológico online." at bounding box center [251, 86] width 128 height 20
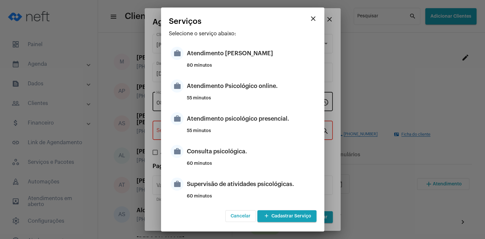
type input "Atendimento Psicológico online."
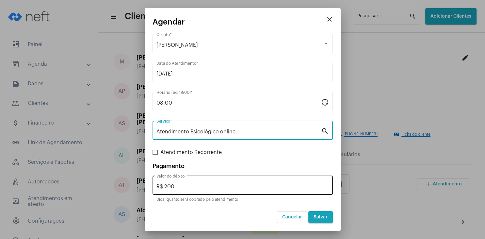
click at [182, 185] on input "R$ 200" at bounding box center [242, 187] width 172 height 6
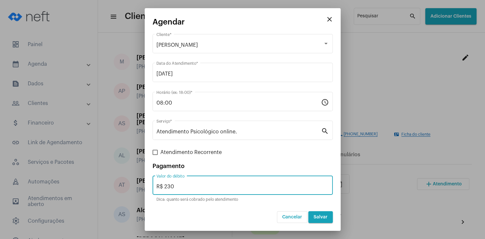
type input "R$ 230"
click at [317, 217] on span "Salvar" at bounding box center [320, 217] width 14 height 5
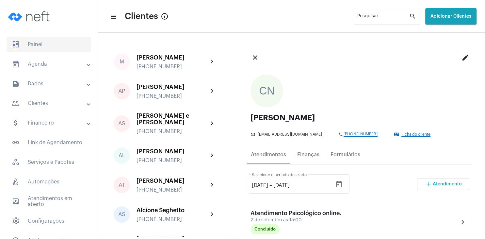
click at [38, 45] on span "dashboard Painel" at bounding box center [49, 45] width 85 height 16
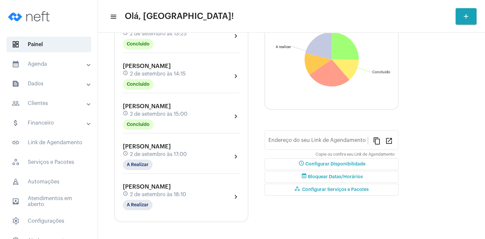
type input "[URL][DOMAIN_NAME][PERSON_NAME]"
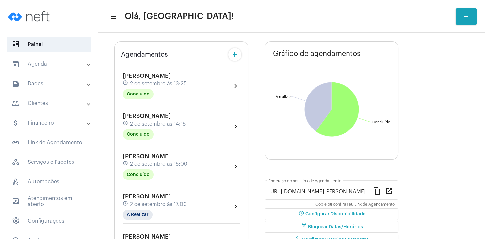
scroll to position [4, 0]
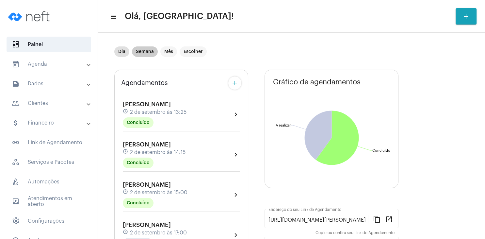
click at [147, 51] on mat-chip "Semana" at bounding box center [145, 51] width 26 height 10
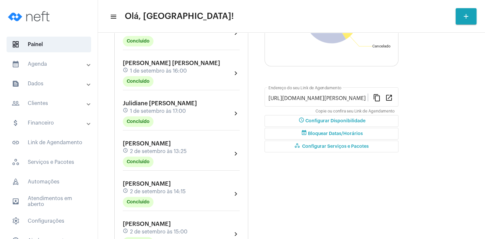
scroll to position [0, 0]
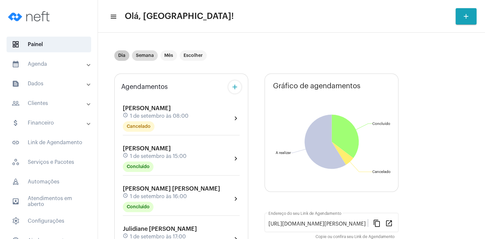
click at [123, 53] on mat-chip "Dia" at bounding box center [121, 55] width 15 height 10
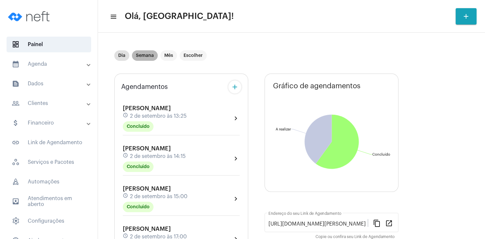
click at [139, 56] on mat-chip "Semana" at bounding box center [145, 55] width 26 height 10
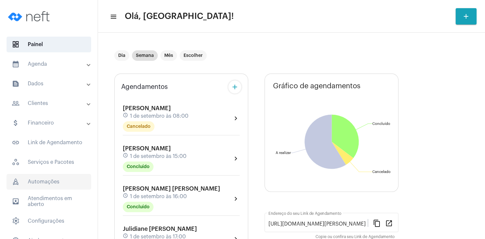
click at [59, 182] on span "rocket_outlined Automações" at bounding box center [49, 182] width 85 height 16
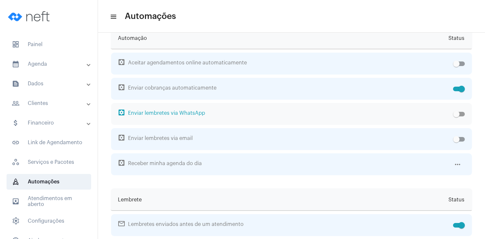
scroll to position [31, 0]
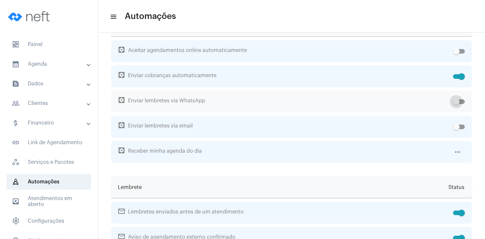
click at [464, 101] on span at bounding box center [459, 101] width 12 height 5
click at [456, 104] on input "checkbox" at bounding box center [456, 104] width 0 height 0
checkbox input "true"
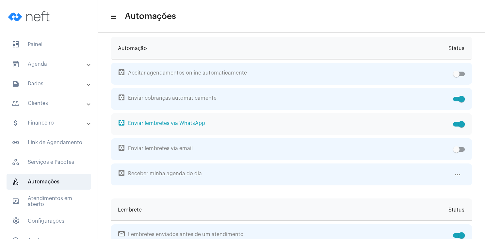
scroll to position [0, 0]
